Goal: Task Accomplishment & Management: Complete application form

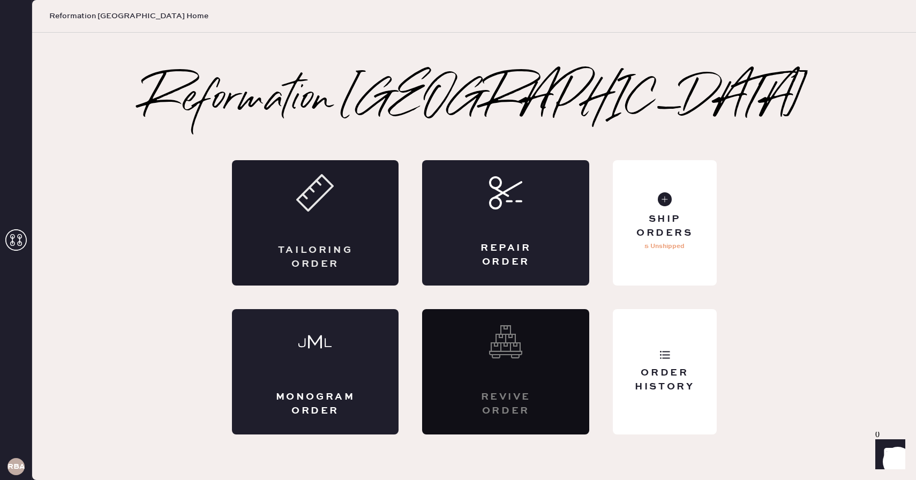
click at [366, 232] on div "Tailoring Order" at bounding box center [315, 222] width 167 height 125
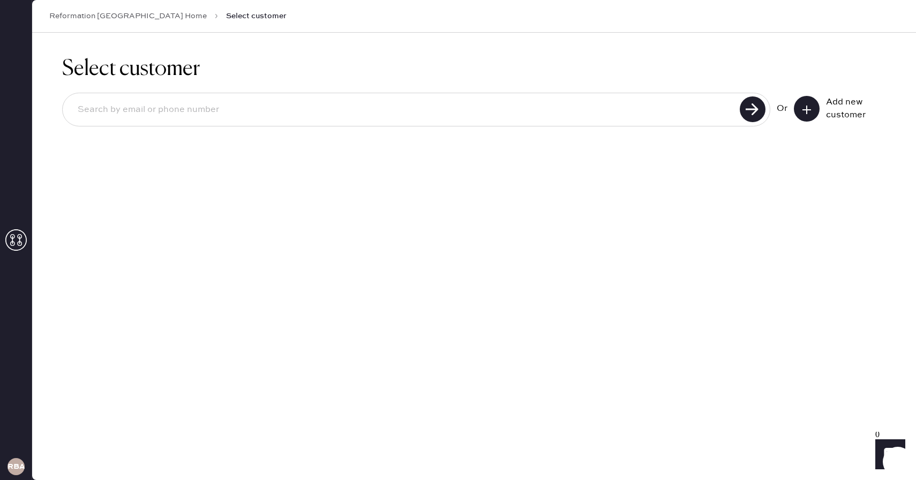
click at [654, 96] on div at bounding box center [416, 110] width 708 height 34
click at [640, 107] on input at bounding box center [402, 109] width 667 height 25
type input "[EMAIL_ADDRESS][DOMAIN_NAME]"
drag, startPoint x: 197, startPoint y: 105, endPoint x: 46, endPoint y: 105, distance: 151.0
click at [46, 105] on div "Select customer [EMAIL_ADDRESS][DOMAIN_NAME] Unable to find user, try again or …" at bounding box center [473, 113] width 883 height 161
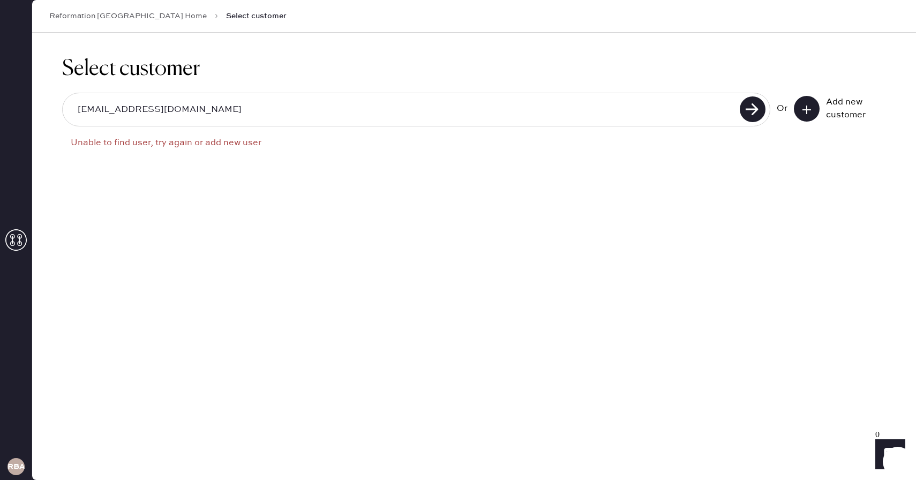
click at [804, 113] on icon at bounding box center [806, 109] width 11 height 11
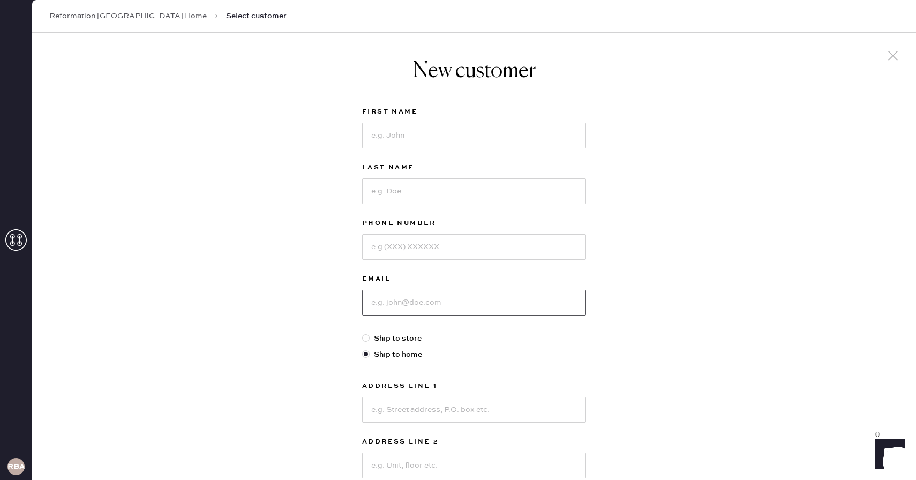
click at [404, 302] on input at bounding box center [474, 303] width 224 height 26
paste input "[EMAIL_ADDRESS][DOMAIN_NAME]"
type input "[EMAIL_ADDRESS][DOMAIN_NAME]"
click at [400, 138] on input at bounding box center [474, 136] width 224 height 26
type input "Sungeun"
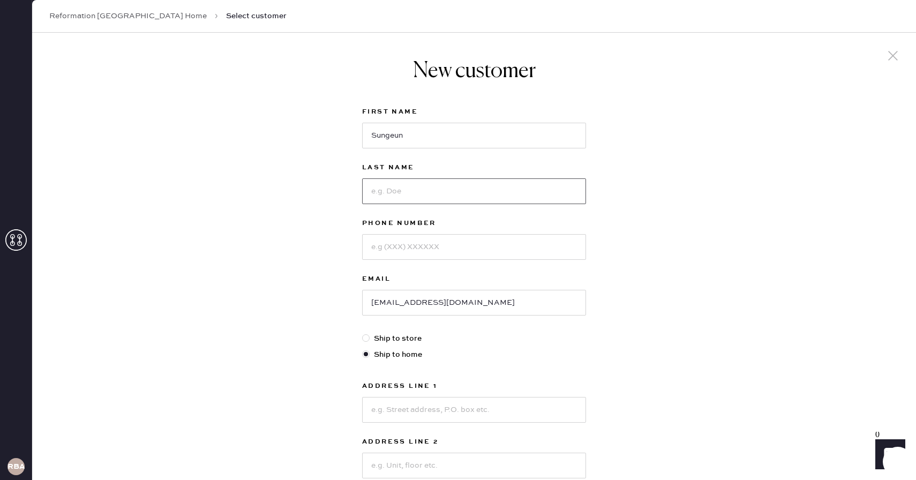
click at [411, 198] on input at bounding box center [474, 191] width 224 height 26
type input "[PERSON_NAME]"
click at [395, 253] on input at bounding box center [474, 247] width 224 height 26
type input "2137005849"
click at [428, 402] on input at bounding box center [474, 410] width 224 height 26
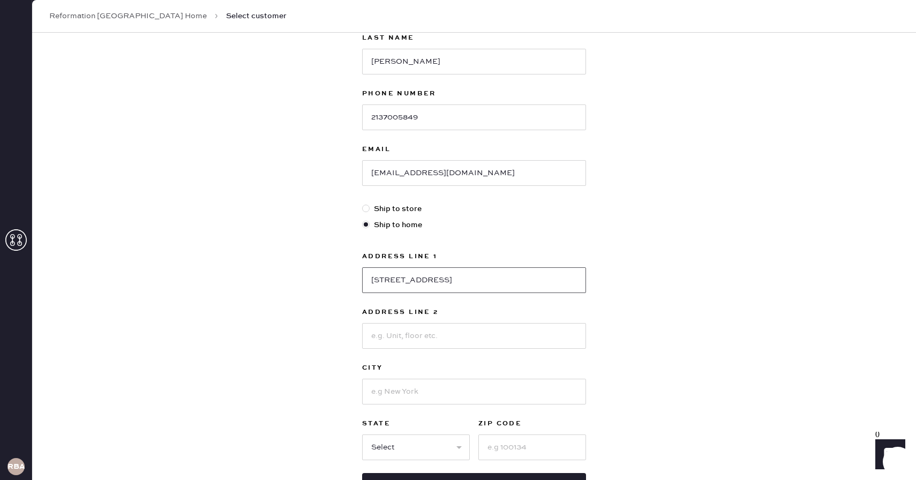
scroll to position [217, 0]
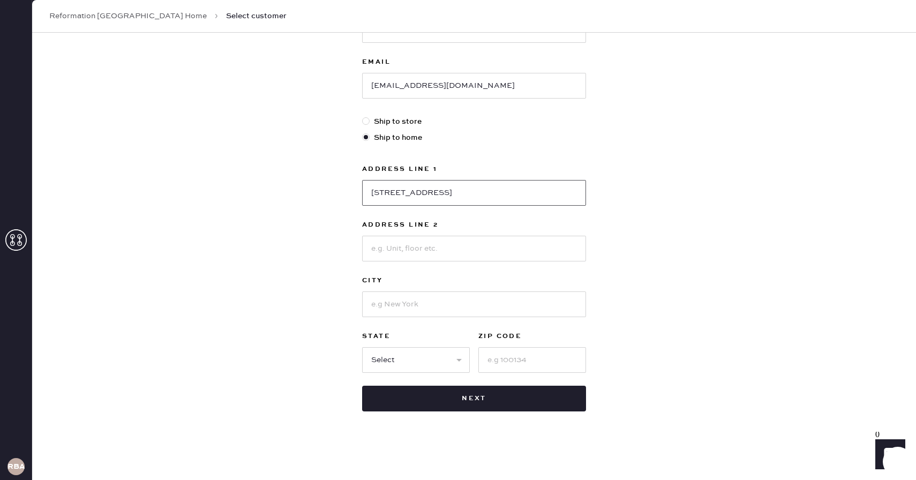
type input "[STREET_ADDRESS]"
click at [454, 305] on input at bounding box center [474, 304] width 224 height 26
type input "V"
type input "Belmont"
click at [434, 367] on select "Select AK AL AR AZ CA CO CT [GEOGRAPHIC_DATA] DE FL [GEOGRAPHIC_DATA] HI [GEOGR…" at bounding box center [416, 360] width 108 height 26
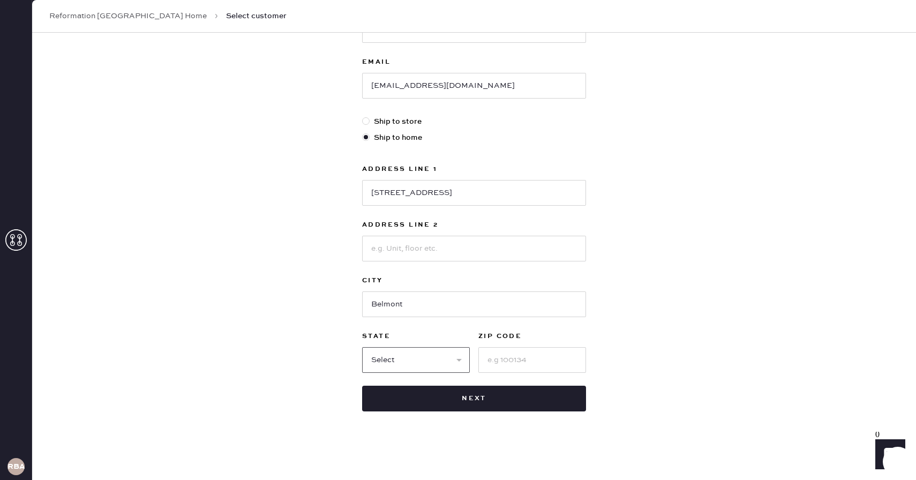
select select "MA"
click at [362, 347] on select "Select AK AL AR AZ CA CO CT [GEOGRAPHIC_DATA] DE FL [GEOGRAPHIC_DATA] HI [GEOGR…" at bounding box center [416, 360] width 108 height 26
click at [511, 358] on input at bounding box center [532, 360] width 108 height 26
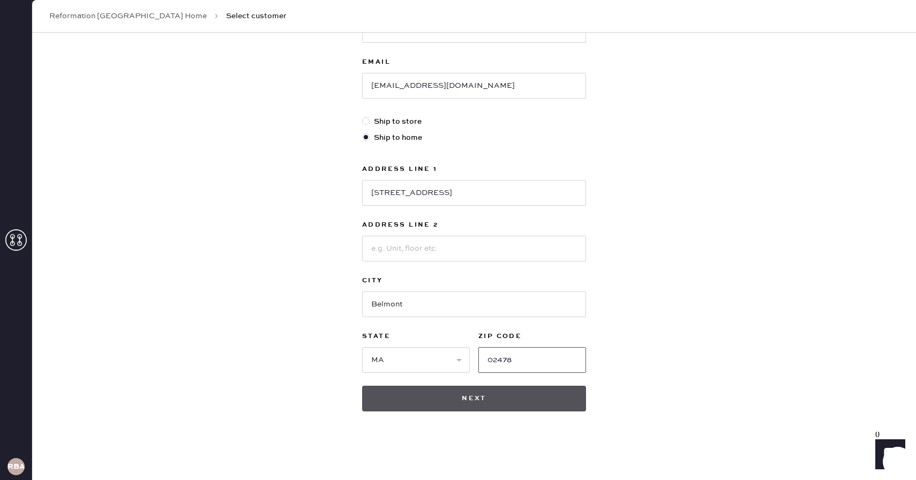
type input "02478"
click at [488, 407] on button "Next" at bounding box center [474, 399] width 224 height 26
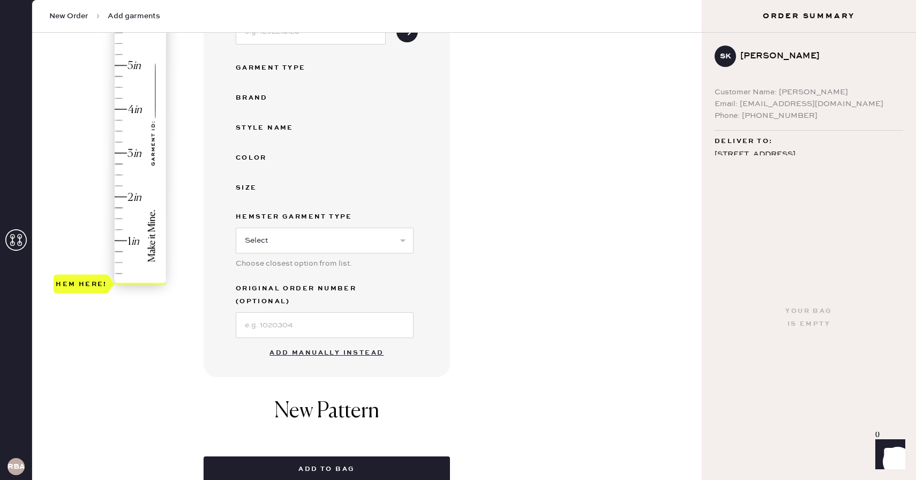
scroll to position [180, 0]
click at [316, 343] on button "Add manually instead" at bounding box center [326, 353] width 127 height 21
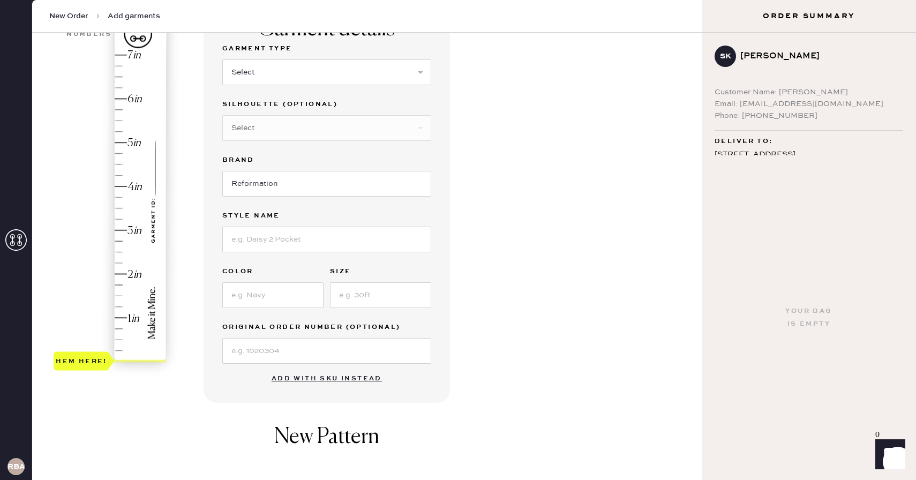
scroll to position [102, 0]
click at [373, 67] on select "Select Basic Skirt Jeans Leggings Pants Shorts Basic Sleeved Dress Basic Sleeve…" at bounding box center [326, 74] width 209 height 26
click at [323, 66] on select "Select Basic Skirt Jeans Leggings Pants Shorts Basic Sleeved Dress Basic Sleeve…" at bounding box center [326, 74] width 209 height 26
select select "2"
click at [222, 61] on select "Select Basic Skirt Jeans Leggings Pants Shorts Basic Sleeved Dress Basic Sleeve…" at bounding box center [326, 74] width 209 height 26
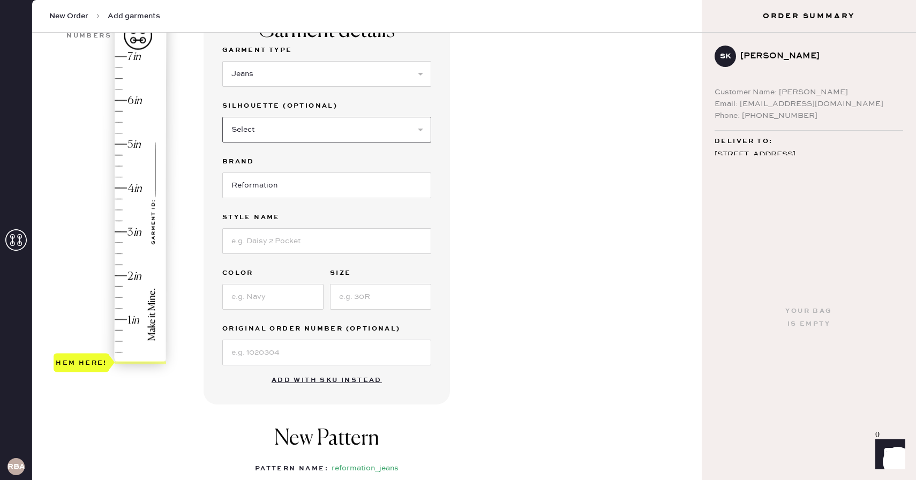
click at [277, 127] on select "Select Shorts Cropped Flare Boot Cut Straight Skinny Other" at bounding box center [326, 130] width 209 height 26
click at [283, 248] on input at bounding box center [326, 241] width 209 height 26
type input "Bex Super Stretch High Rise Wide Leg Jeans"
click at [256, 299] on input at bounding box center [272, 297] width 101 height 26
type input "[PERSON_NAME]"
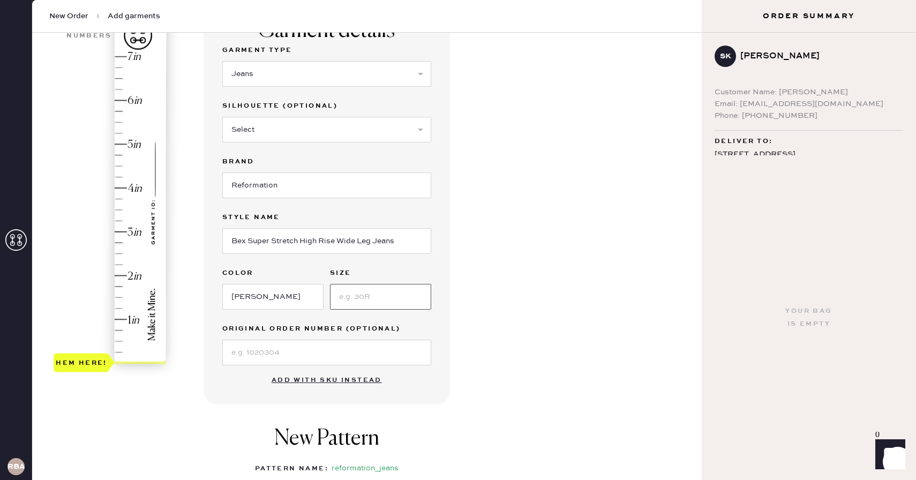
click at [338, 292] on input at bounding box center [380, 297] width 101 height 26
type input "26"
click at [577, 268] on div "Garment details Garment Type Select Basic Skirt Jeans Leggings Pants Shorts Bas…" at bounding box center [447, 309] width 489 height 608
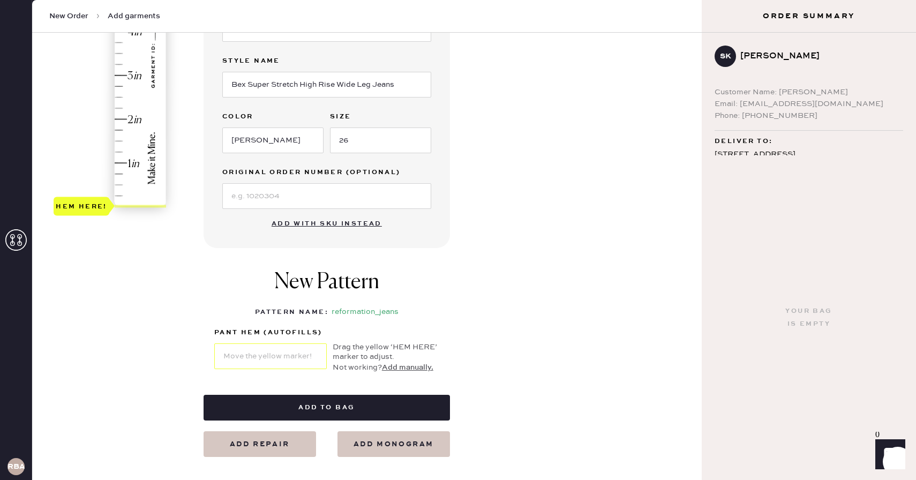
scroll to position [262, 0]
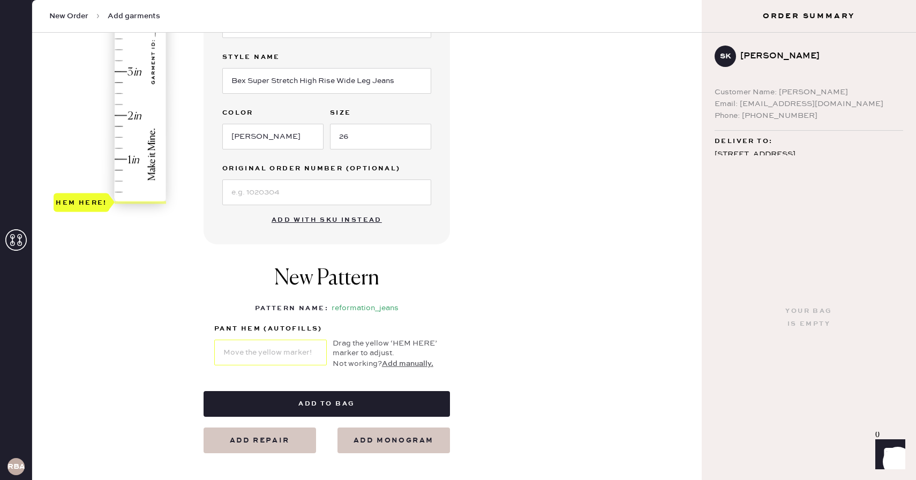
type input "2.25"
click at [119, 104] on div "Hem here!" at bounding box center [111, 50] width 114 height 316
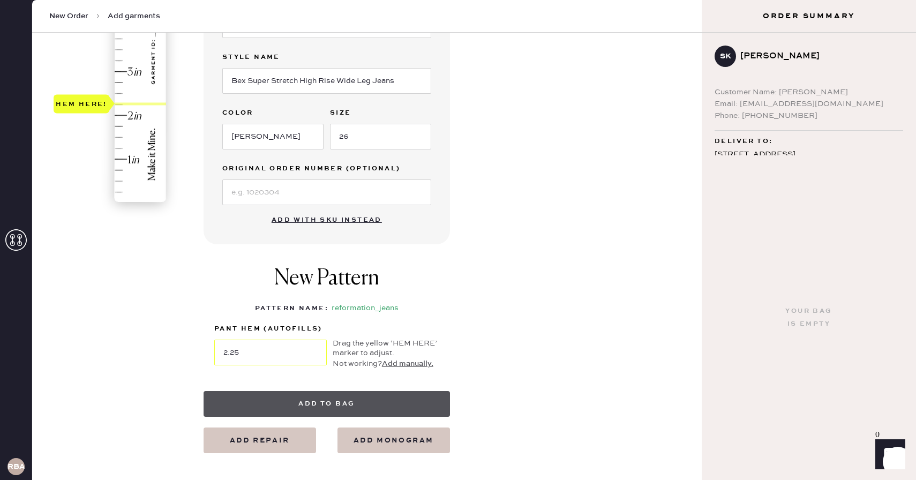
click at [406, 394] on button "Add to bag" at bounding box center [326, 404] width 246 height 26
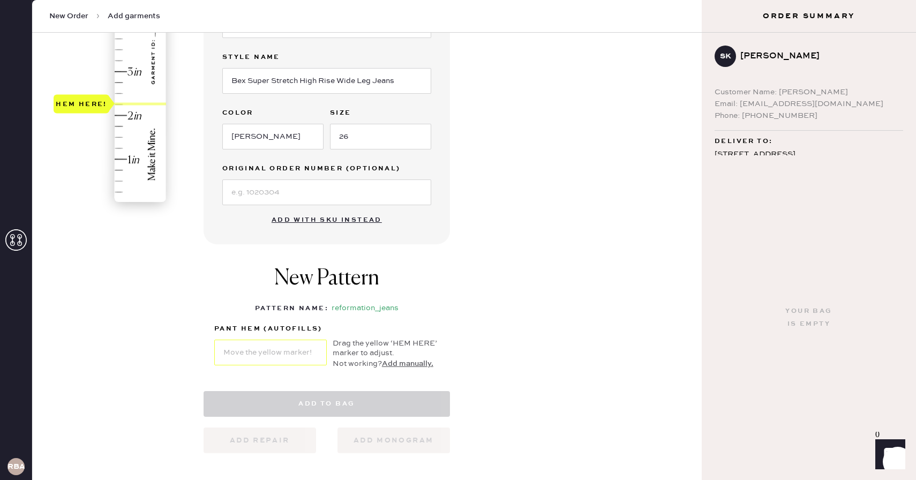
select select "2"
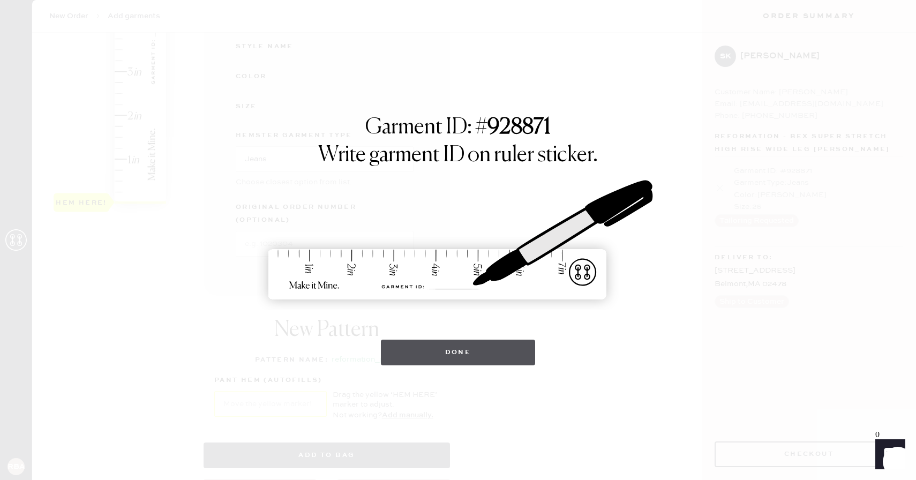
click at [486, 349] on button "Done" at bounding box center [458, 352] width 155 height 26
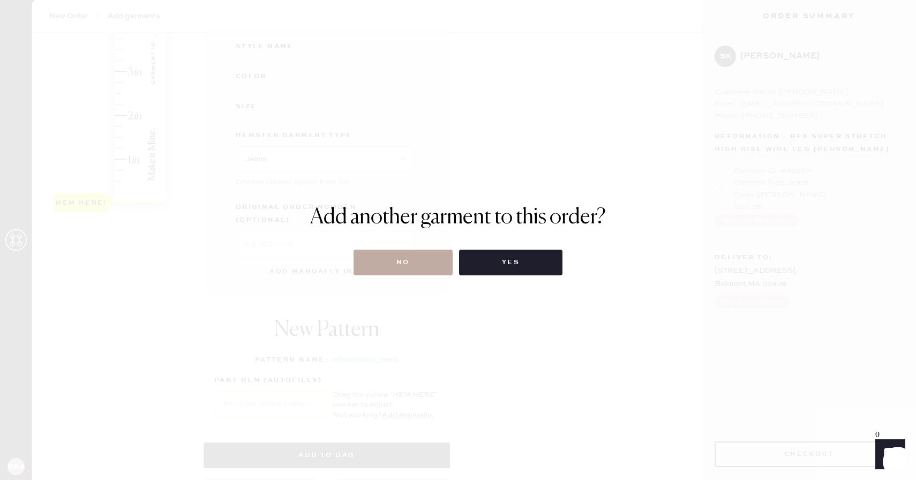
click at [420, 273] on button "No" at bounding box center [402, 263] width 99 height 26
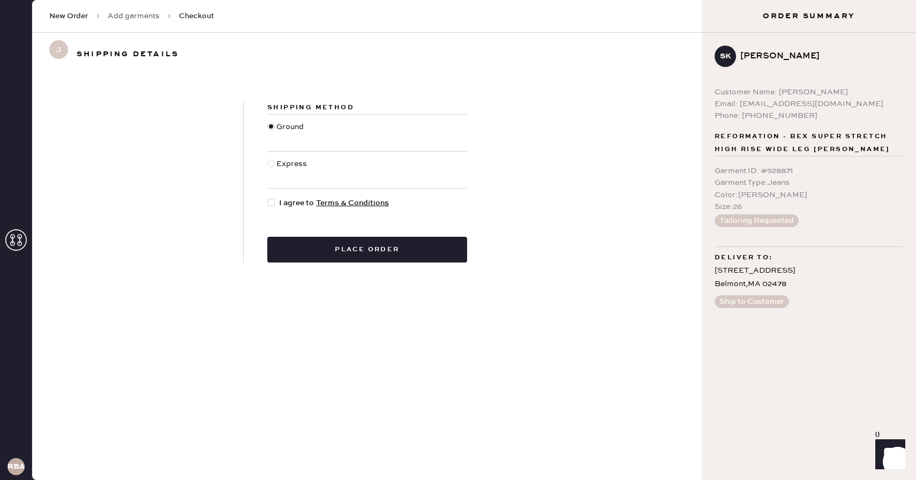
click at [271, 203] on div at bounding box center [270, 202] width 7 height 7
click at [268, 198] on input "I agree to Terms & Conditions" at bounding box center [267, 197] width 1 height 1
checkbox input "true"
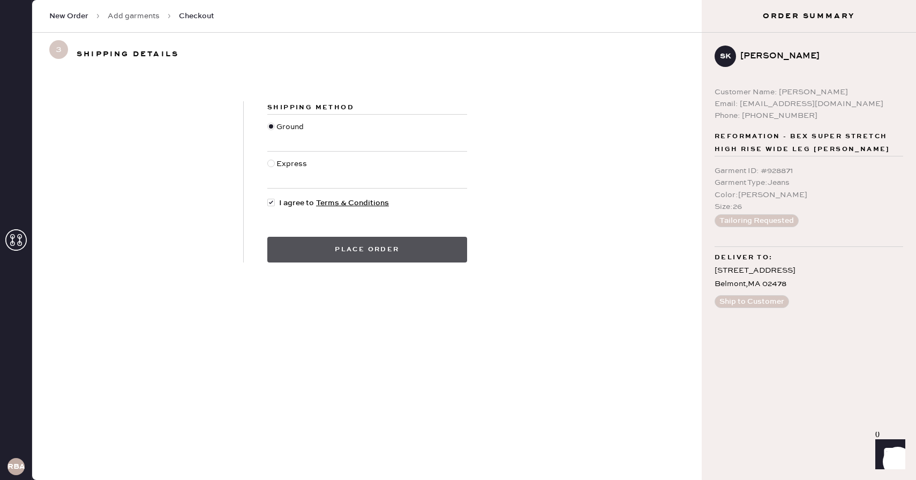
click at [321, 247] on button "Place order" at bounding box center [367, 250] width 200 height 26
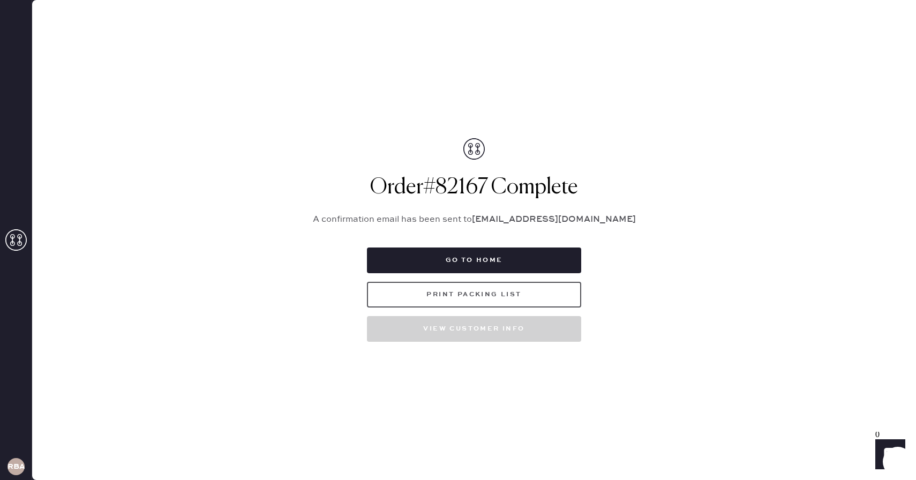
click at [422, 296] on button "Print Packing List" at bounding box center [474, 295] width 214 height 26
click at [450, 293] on button "Print Packing List" at bounding box center [474, 295] width 214 height 26
click at [491, 293] on button "Print Packing List" at bounding box center [474, 295] width 214 height 26
